Goal: Task Accomplishment & Management: Manage account settings

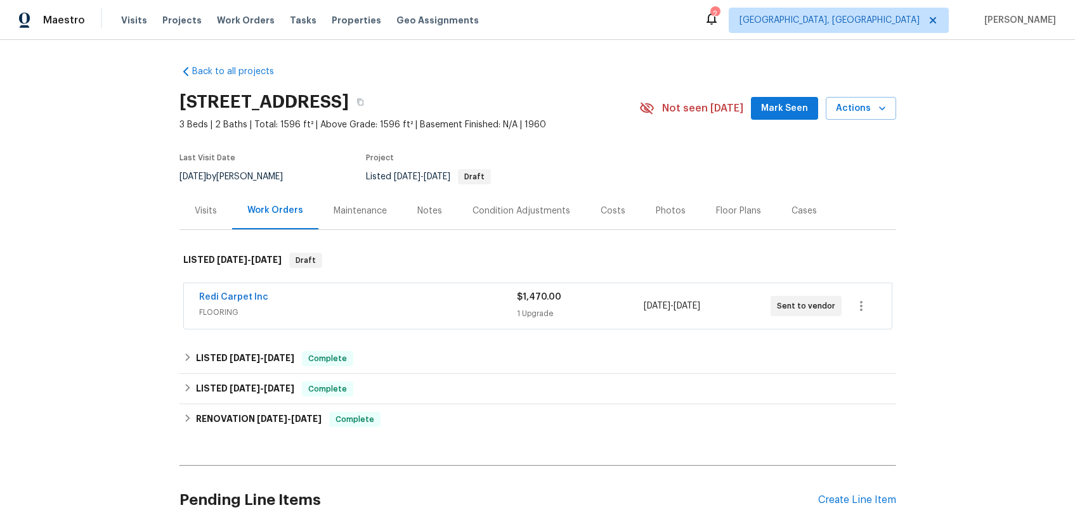
click at [411, 219] on div "Notes" at bounding box center [429, 210] width 55 height 37
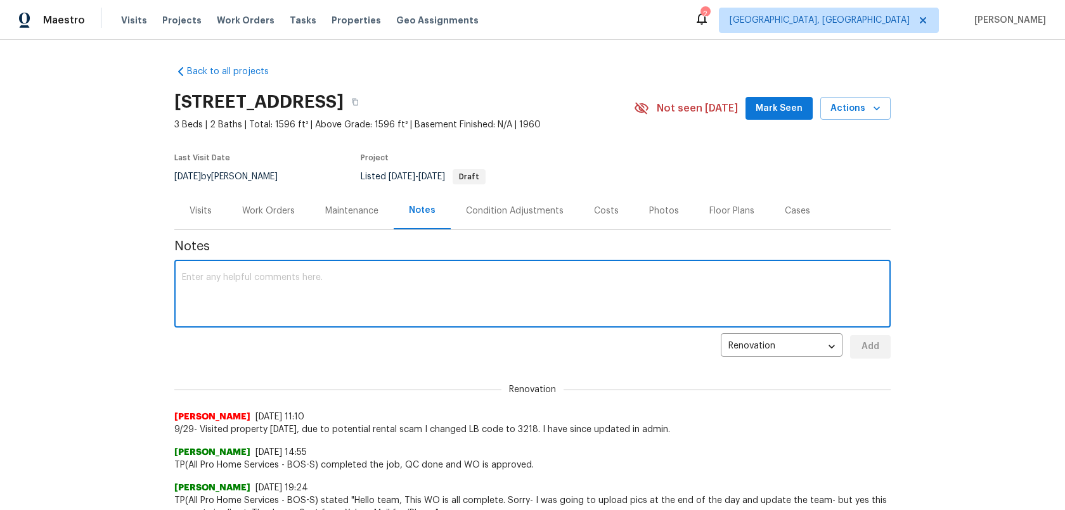
click at [436, 309] on textarea at bounding box center [532, 295] width 701 height 44
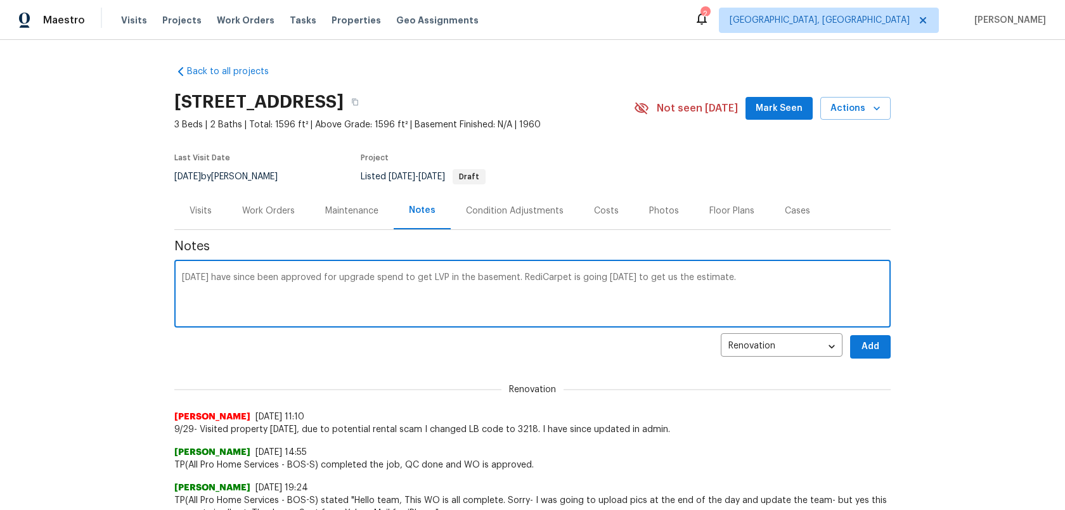
type textarea "9/30 - We have since been approved for upgrade spend to get LVP in the basement…"
click at [860, 340] on span "Add" at bounding box center [870, 347] width 20 height 16
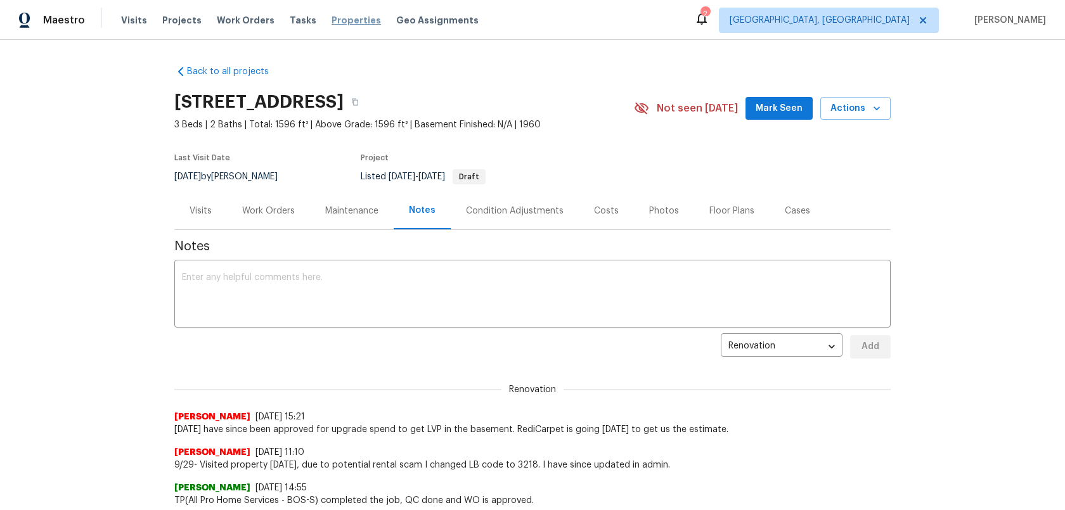
click at [342, 20] on span "Properties" at bounding box center [356, 20] width 49 height 13
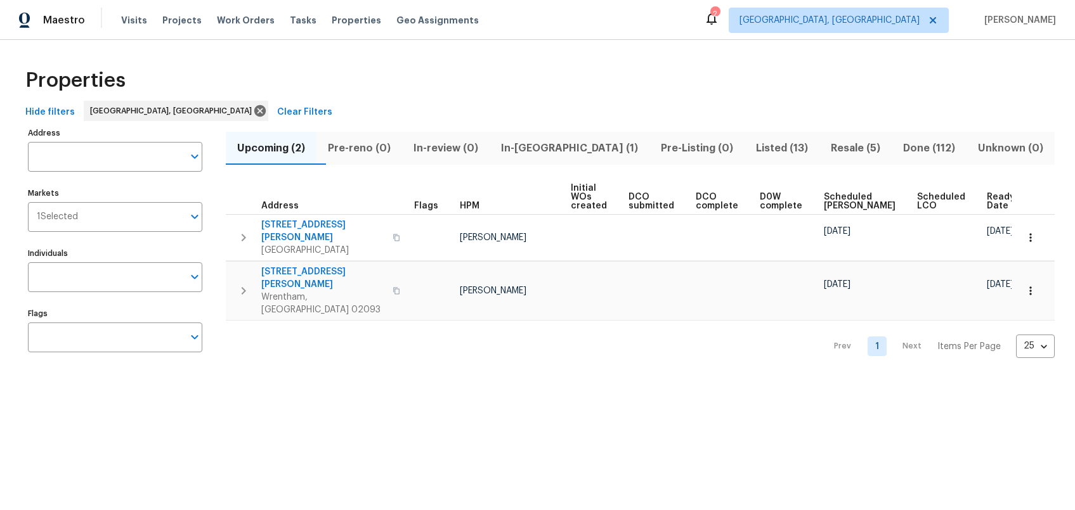
click at [752, 156] on span "Listed (13)" at bounding box center [782, 148] width 60 height 18
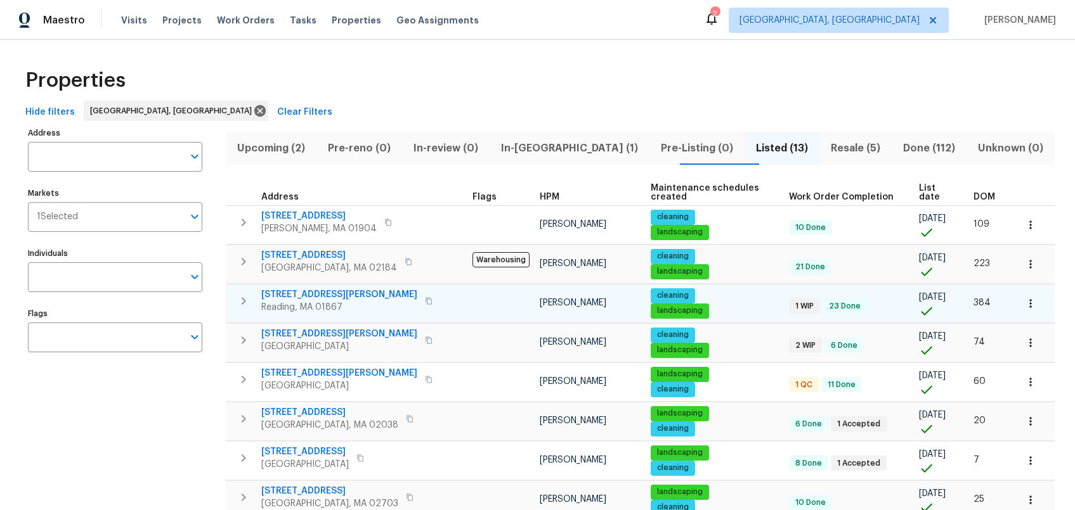
click at [279, 288] on span "444 Lowell St" at bounding box center [339, 294] width 156 height 13
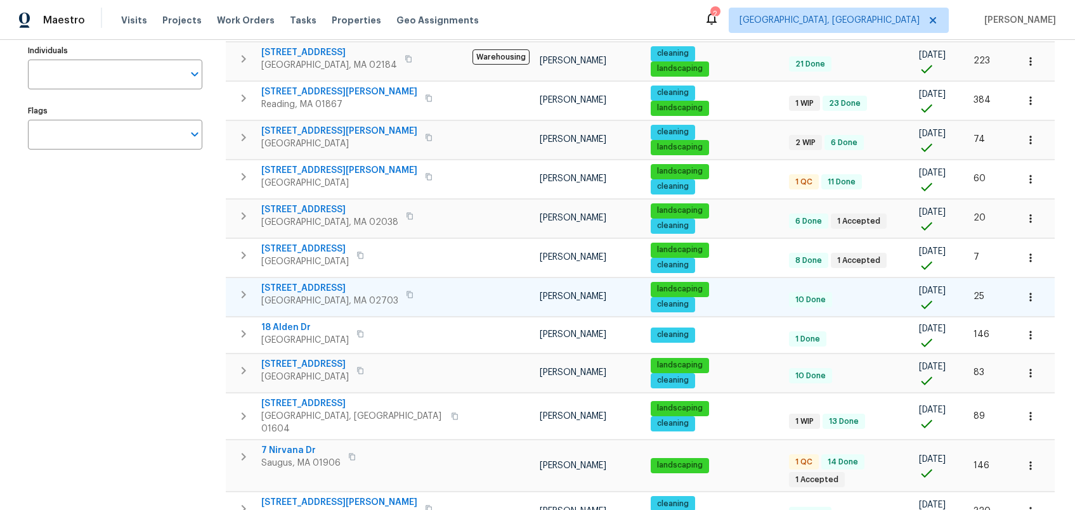
scroll to position [253, 0]
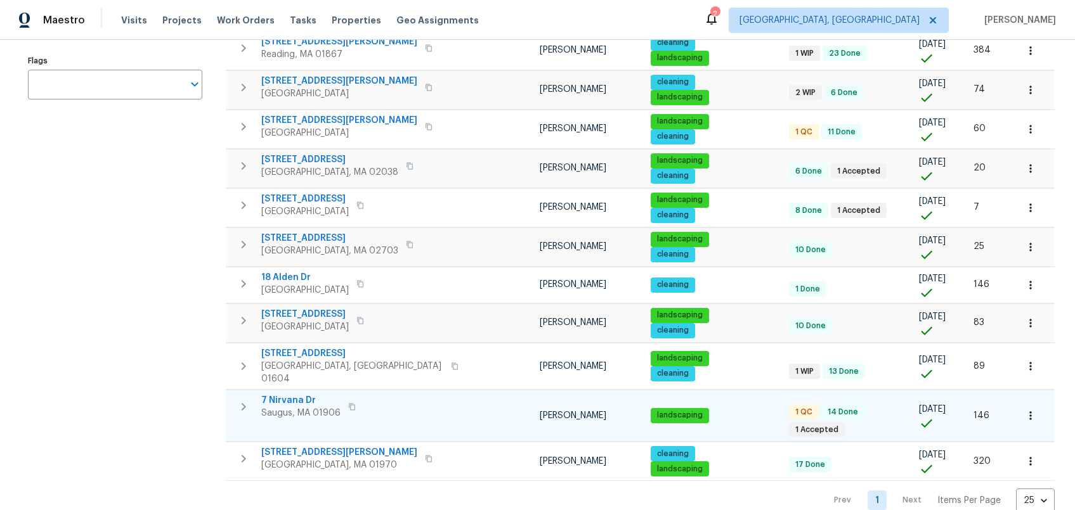
click at [385, 394] on div "7 Nirvana Dr Saugus, MA 01906" at bounding box center [332, 406] width 143 height 25
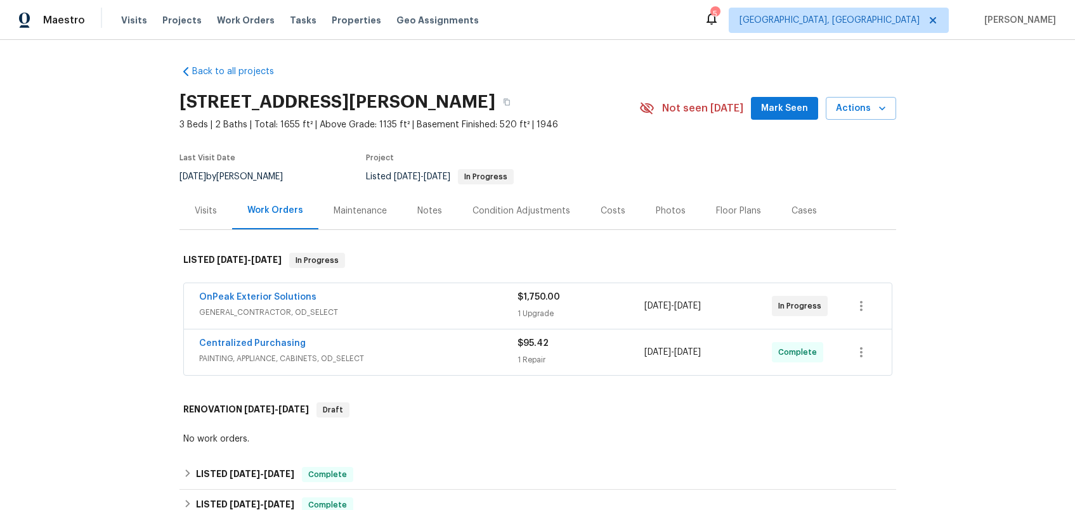
click at [417, 210] on div "Notes" at bounding box center [429, 211] width 25 height 13
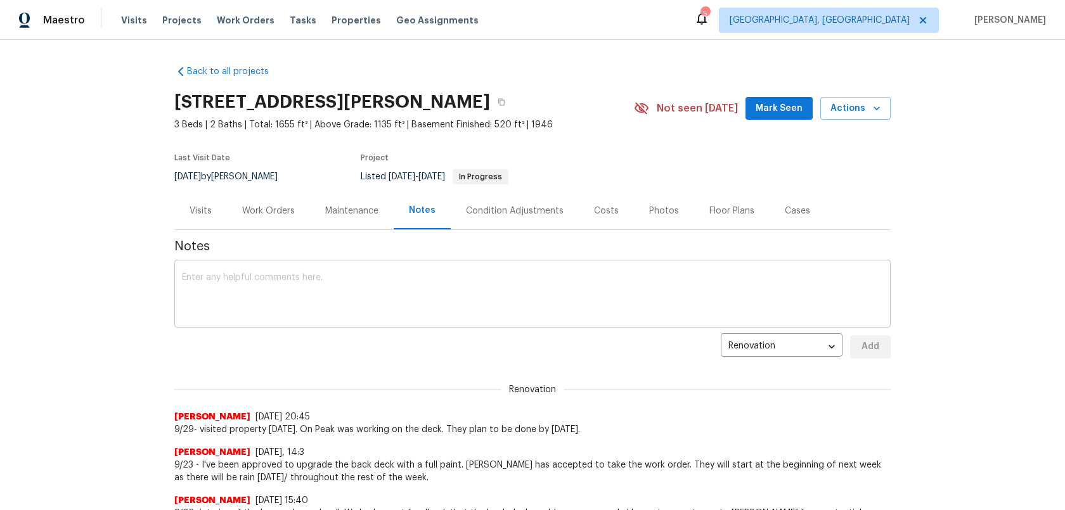
click at [458, 274] on textarea at bounding box center [532, 295] width 701 height 44
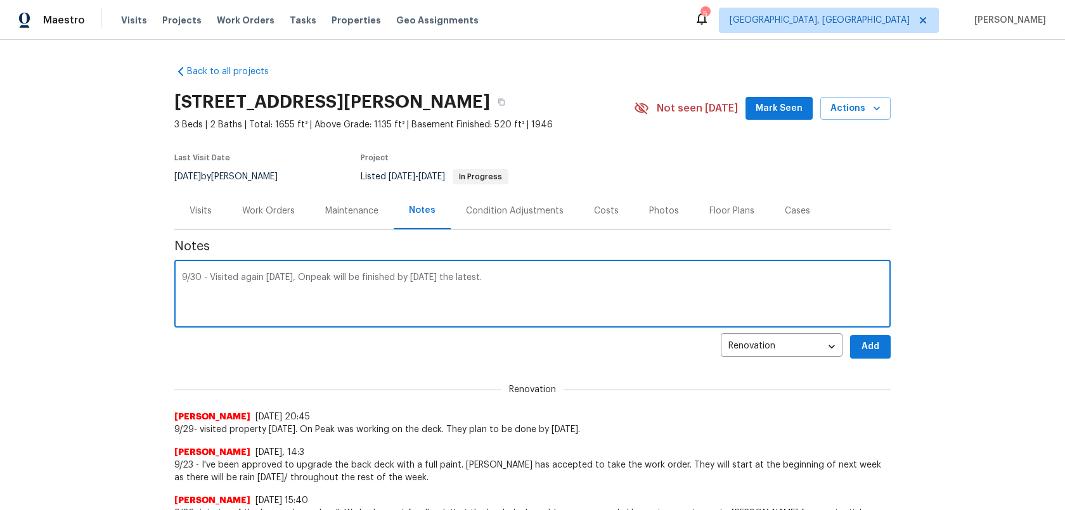
type textarea "9/30 - Visited again [DATE], Onpeak will be finished by [DATE] the latest."
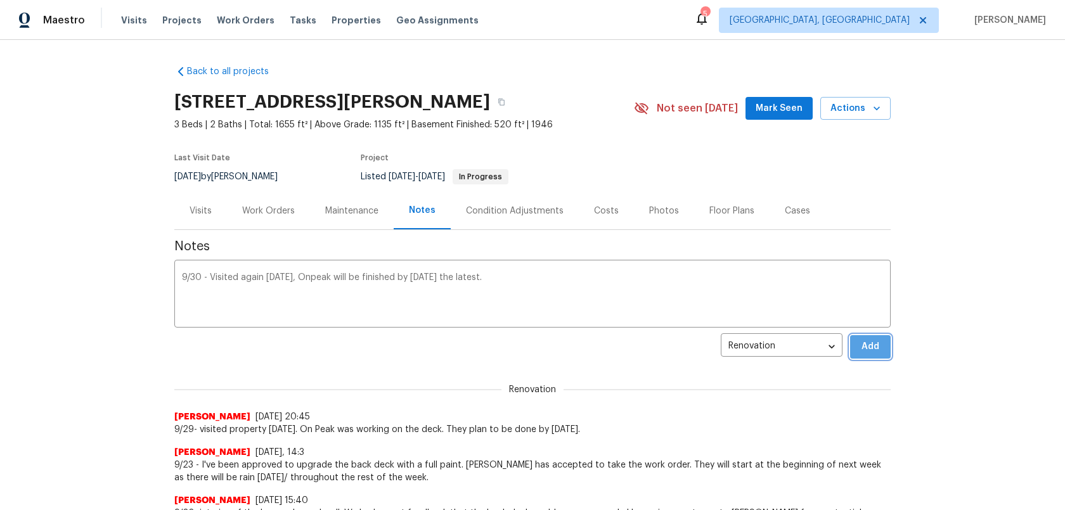
click at [862, 351] on span "Add" at bounding box center [870, 347] width 20 height 16
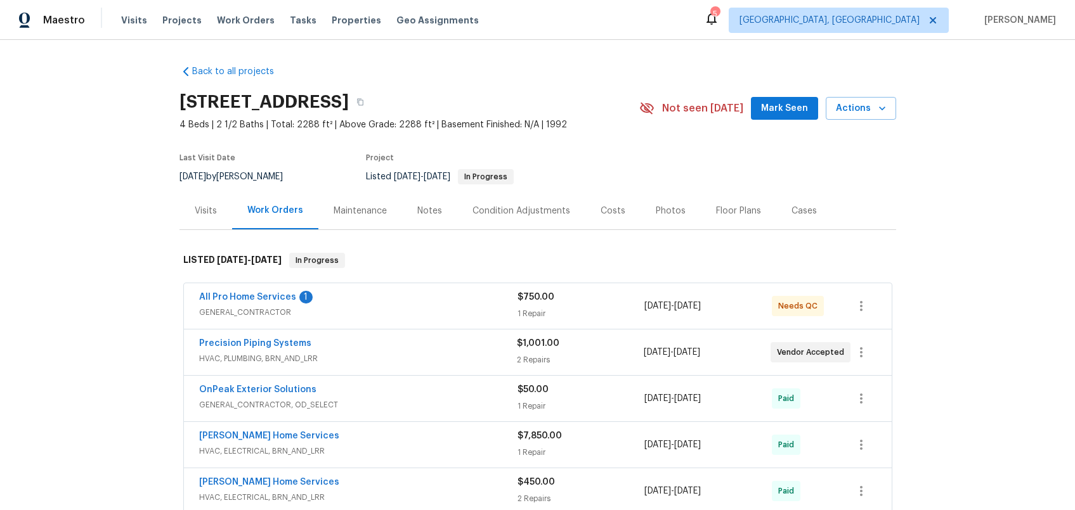
click at [405, 315] on span "GENERAL_CONTRACTOR" at bounding box center [358, 312] width 318 height 13
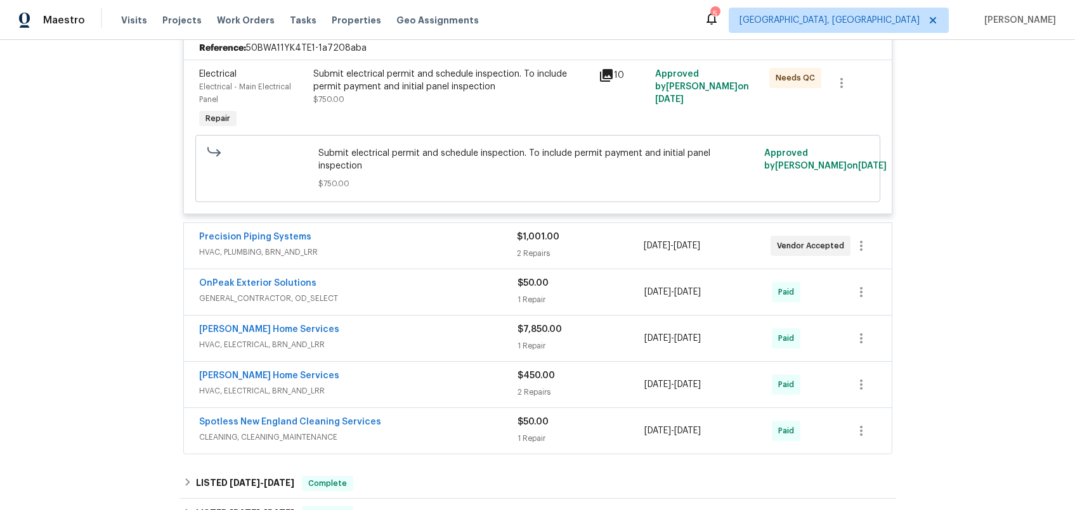
scroll to position [300, 0]
click at [514, 99] on div "Submit electrical permit and schedule inspection. To include permit payment and…" at bounding box center [452, 89] width 278 height 38
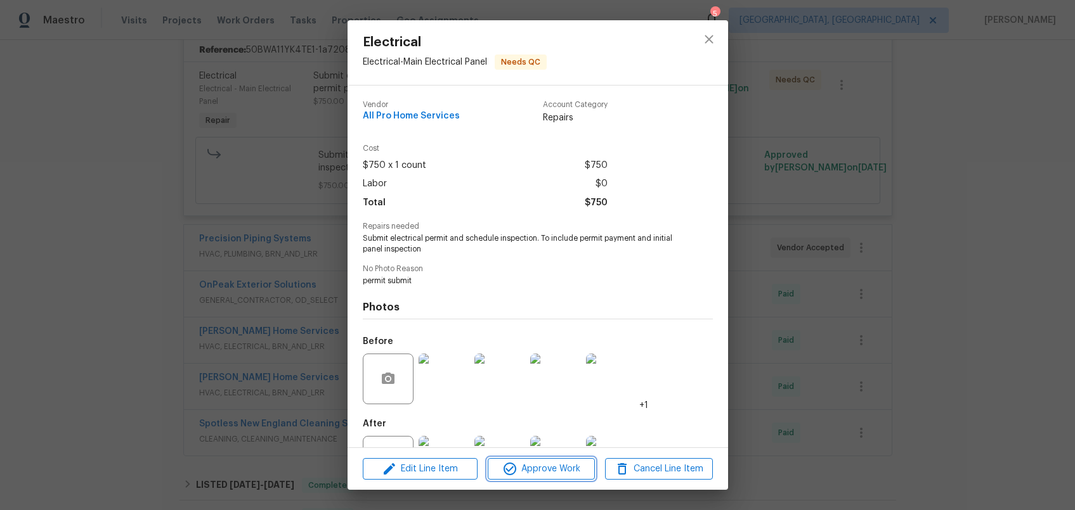
click at [537, 464] on span "Approve Work" at bounding box center [541, 470] width 100 height 16
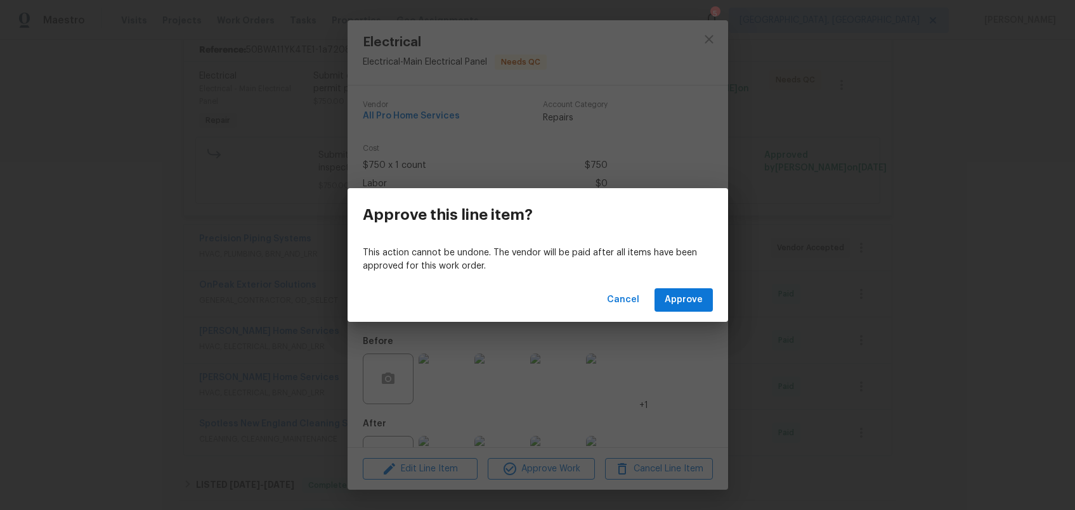
click at [696, 287] on div "Cancel Approve" at bounding box center [537, 300] width 380 height 44
click at [685, 298] on span "Approve" at bounding box center [683, 300] width 38 height 16
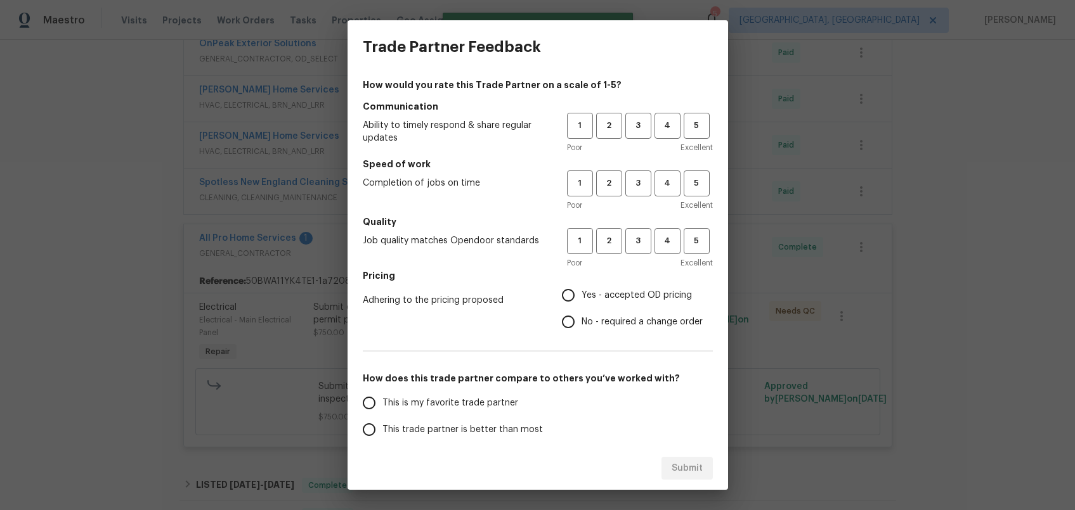
scroll to position [71, 0]
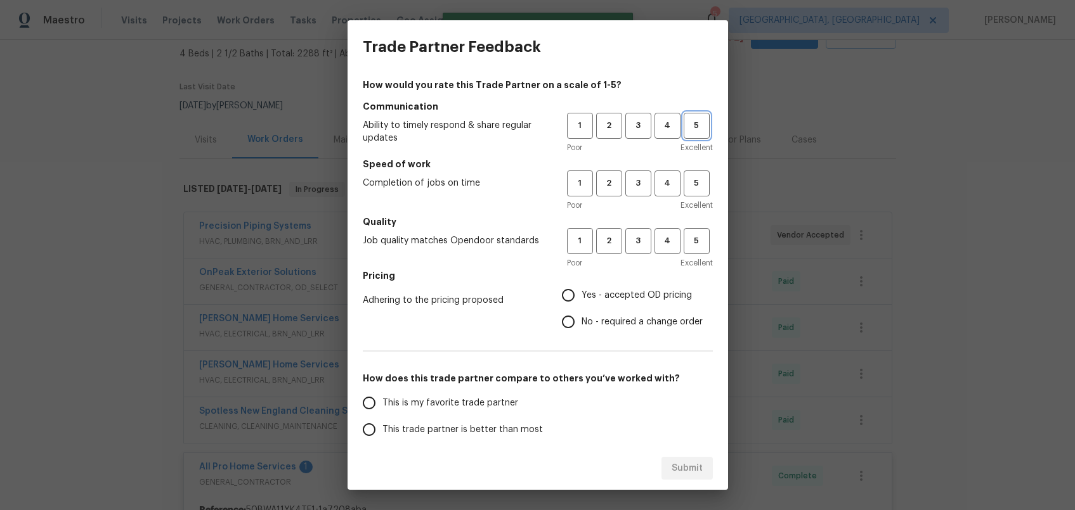
click at [696, 126] on span "5" at bounding box center [696, 126] width 23 height 15
click at [689, 180] on span "5" at bounding box center [696, 183] width 23 height 15
click at [695, 238] on span "5" at bounding box center [696, 241] width 23 height 15
click at [639, 292] on span "Yes - accepted OD pricing" at bounding box center [636, 295] width 110 height 13
click at [581, 292] on input "Yes - accepted OD pricing" at bounding box center [568, 295] width 27 height 27
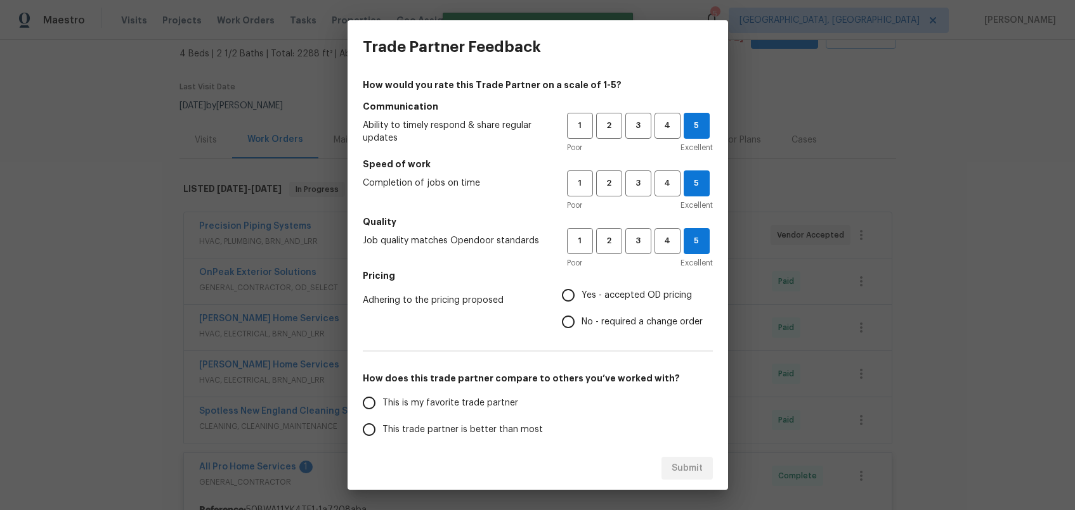
radio input "true"
click at [483, 404] on span "This is my favorite trade partner" at bounding box center [450, 403] width 136 height 13
click at [382, 404] on input "This is my favorite trade partner" at bounding box center [369, 403] width 27 height 27
click at [668, 461] on button "Submit" at bounding box center [686, 468] width 51 height 23
radio input "true"
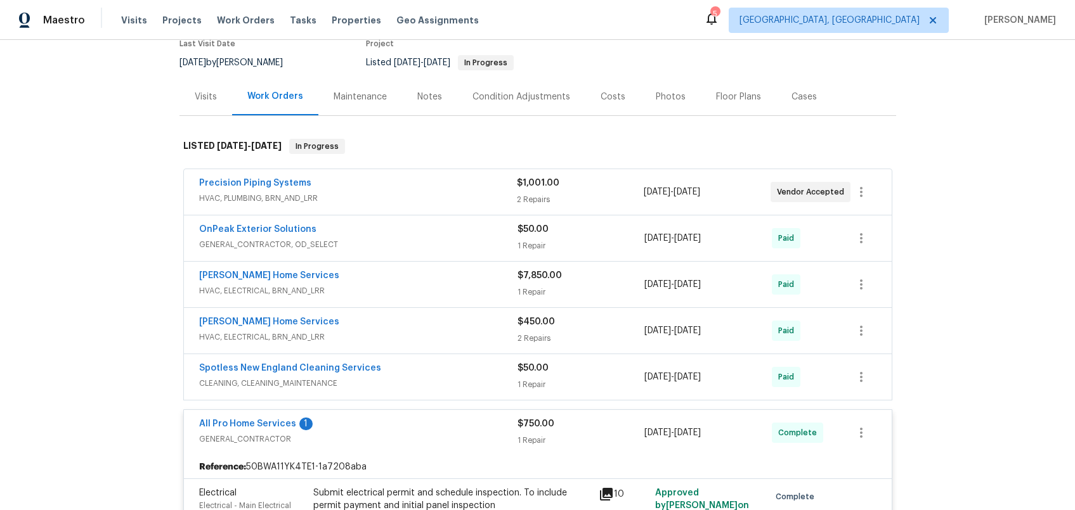
scroll to position [22, 0]
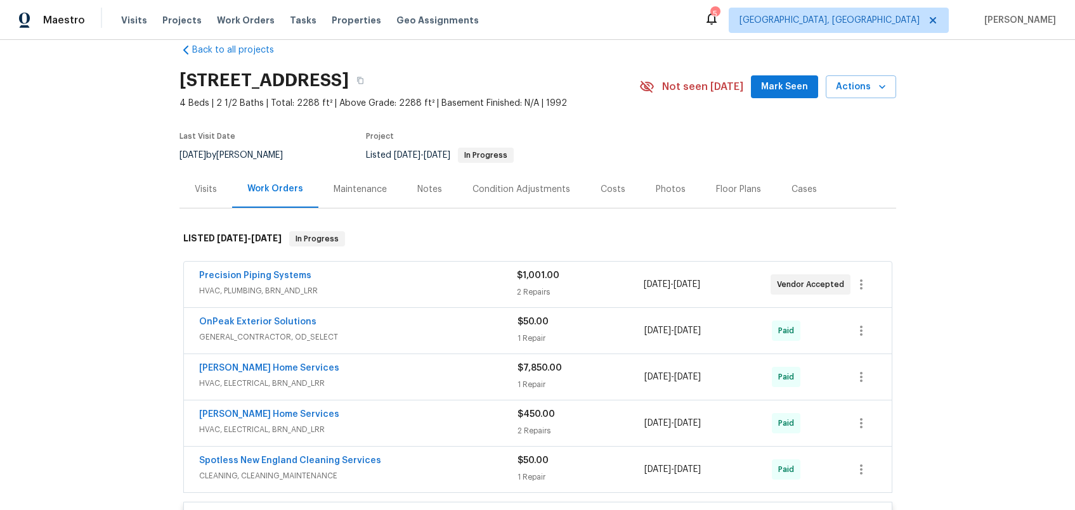
click at [422, 191] on div "Notes" at bounding box center [429, 189] width 25 height 13
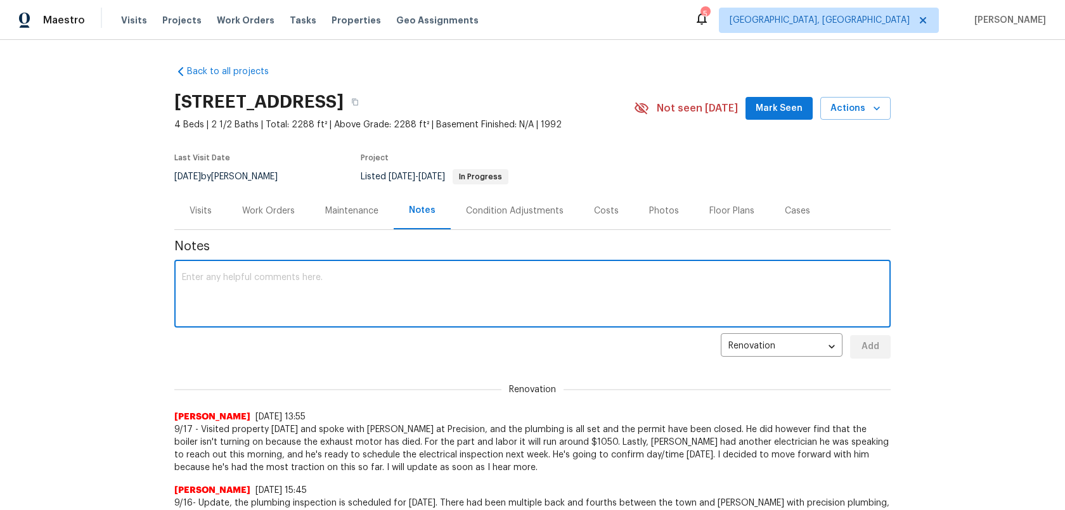
click at [441, 287] on textarea at bounding box center [532, 295] width 701 height 44
click at [331, 287] on textarea at bounding box center [532, 295] width 701 height 44
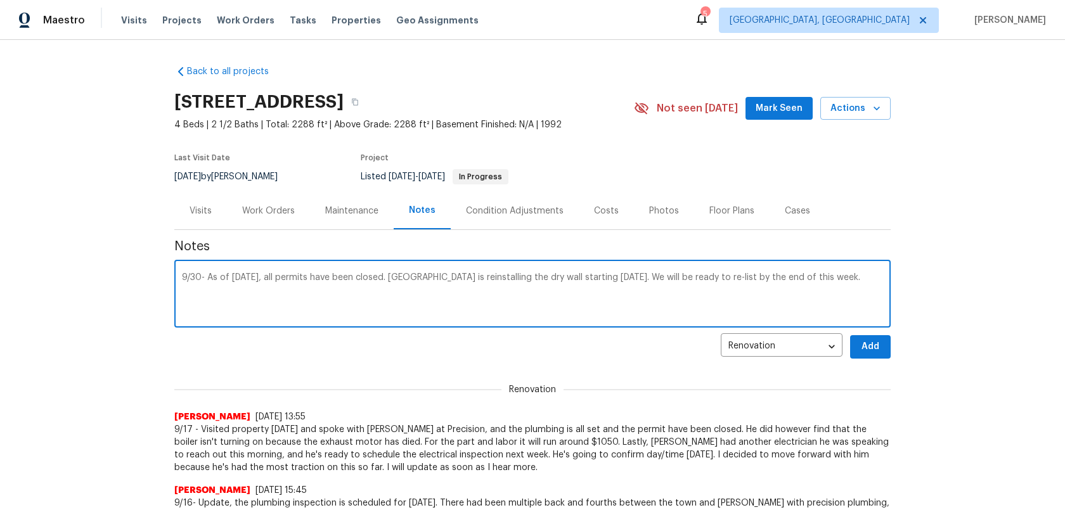
type textarea "9/30- As of today, all permits have been closed. Portillo is reinstalling the d…"
click at [875, 347] on span "Add" at bounding box center [870, 347] width 20 height 16
